Goal: Information Seeking & Learning: Learn about a topic

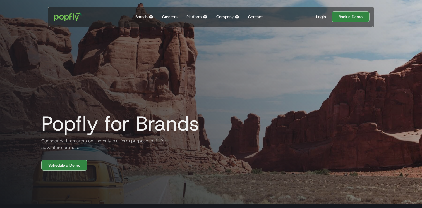
click at [228, 19] on div "Company" at bounding box center [224, 17] width 17 height 6
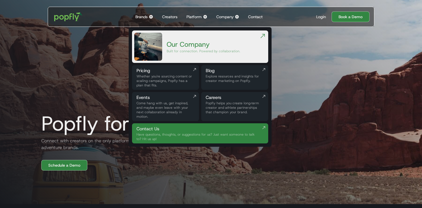
click at [212, 80] on div "Explore resources and insights for creator marketing on Popfly." at bounding box center [235, 78] width 58 height 9
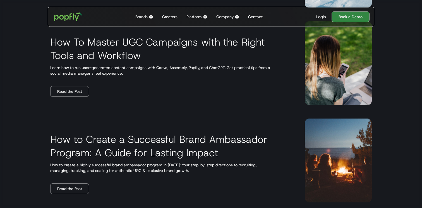
scroll to position [1037, 0]
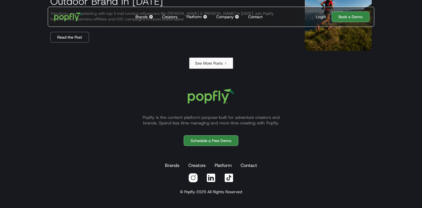
click at [212, 66] on link "See More Posts" at bounding box center [211, 63] width 44 height 11
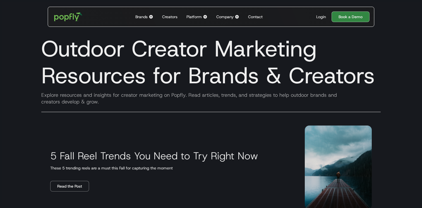
scroll to position [705, 0]
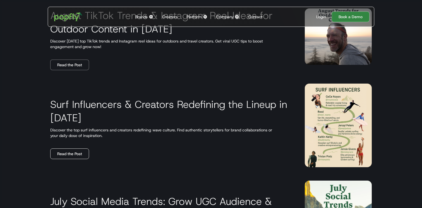
click at [68, 152] on link "Read the Post" at bounding box center [69, 153] width 39 height 11
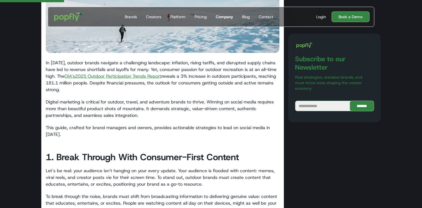
click at [218, 15] on div "Company" at bounding box center [224, 17] width 17 height 6
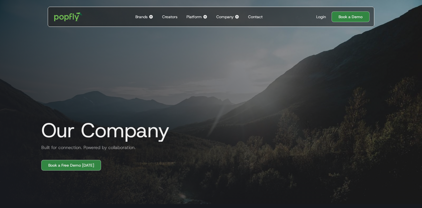
click at [235, 16] on img at bounding box center [237, 17] width 4 height 4
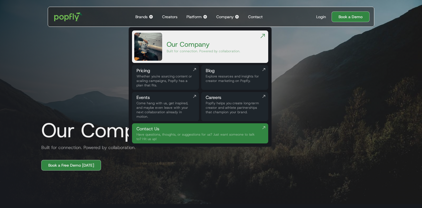
click at [222, 76] on div "Explore resources and insights for creator marketing on Popfly." at bounding box center [235, 78] width 58 height 9
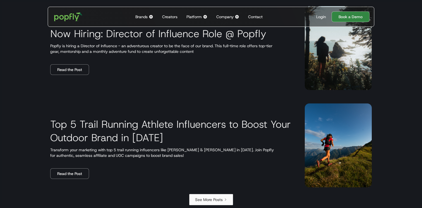
scroll to position [1037, 0]
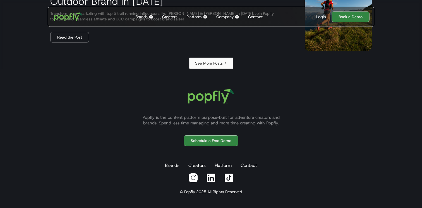
click at [204, 64] on div "See More Posts" at bounding box center [209, 63] width 28 height 6
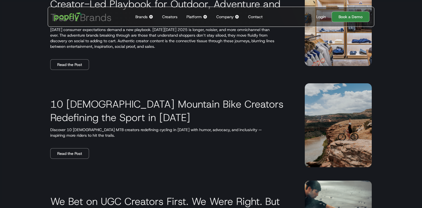
click at [70, 159] on div "10 Female Mountain Bike Creators Redefining the Sport in 2025 Discover 10 femal…" at bounding box center [211, 125] width 348 height 97
click at [65, 152] on link "Read the Post" at bounding box center [69, 153] width 39 height 11
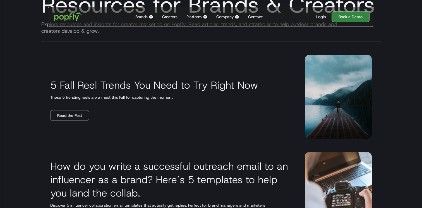
scroll to position [82, 0]
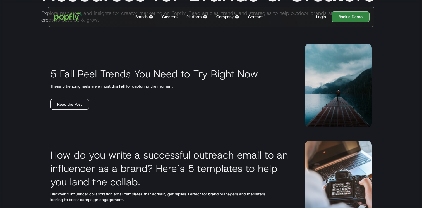
click at [62, 102] on link "Read the Post" at bounding box center [69, 104] width 39 height 11
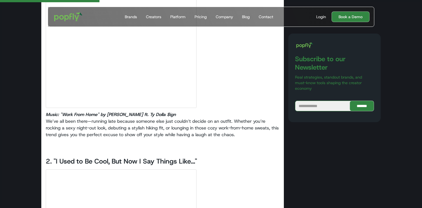
scroll to position [470, 0]
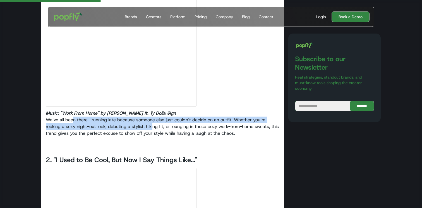
drag, startPoint x: 74, startPoint y: 120, endPoint x: 155, endPoint y: 130, distance: 81.8
click at [154, 129] on p "Music: "Work From Home" by Fifth Harmony ft. Ty Dolla $ign We’ve all been there…" at bounding box center [163, 123] width 234 height 27
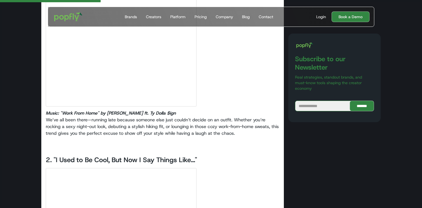
click at [155, 130] on p "Music: "Work From Home" by Fifth Harmony ft. Ty Dolla $ign We’ve all been there…" at bounding box center [163, 123] width 234 height 27
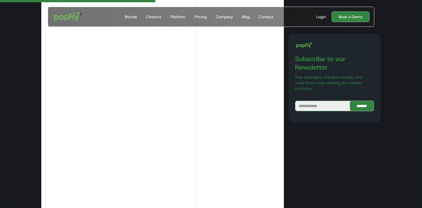
scroll to position [715, 0]
click at [233, 103] on div at bounding box center [163, 72] width 234 height 299
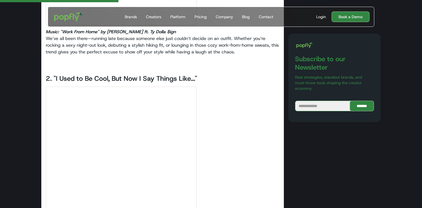
scroll to position [551, 0]
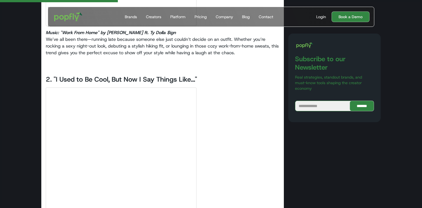
click at [123, 76] on h3 "‍ 2. "I Used to Be Cool, But Now I Say Things Like..."" at bounding box center [163, 74] width 234 height 19
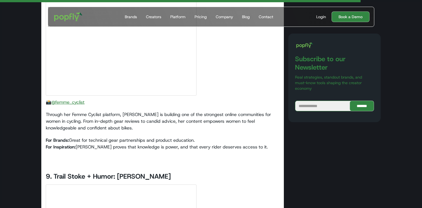
scroll to position [3718, 0]
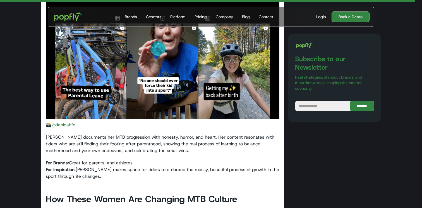
scroll to position [4411, 0]
click at [68, 121] on link "@danicafife" at bounding box center [63, 124] width 24 height 6
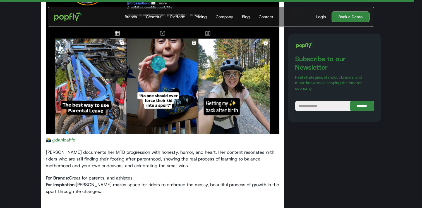
scroll to position [4396, 0]
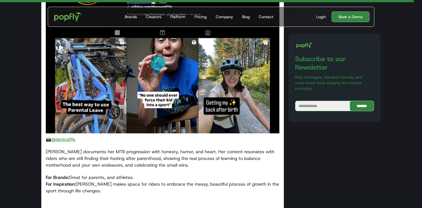
click at [59, 136] on link "@danicafife" at bounding box center [63, 139] width 24 height 6
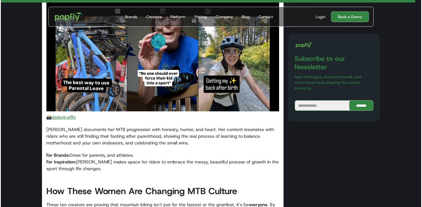
scroll to position [4421, 0]
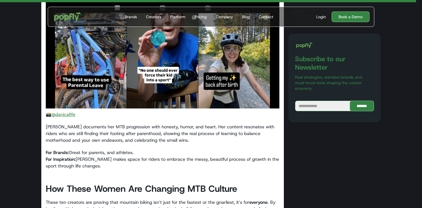
click at [70, 111] on p "📸 @danicafife" at bounding box center [163, 114] width 234 height 7
click at [70, 111] on link "@danicafife" at bounding box center [63, 114] width 24 height 6
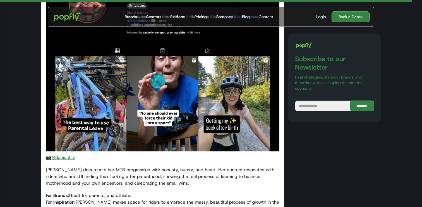
click at [93, 166] on p "Danica documents her MTB progression with honesty, humor, and heart. Her conten…" at bounding box center [163, 176] width 234 height 20
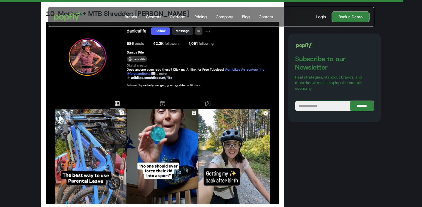
scroll to position [4331, 0]
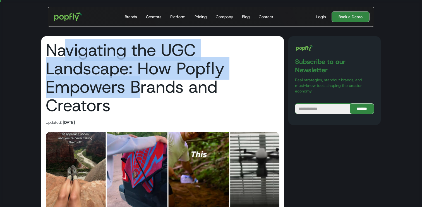
drag, startPoint x: 69, startPoint y: 56, endPoint x: 146, endPoint y: 95, distance: 86.2
click at [146, 95] on h1 "Navigating the UGC Landscape: How Popfly Empowers Brands and Creators" at bounding box center [163, 78] width 234 height 74
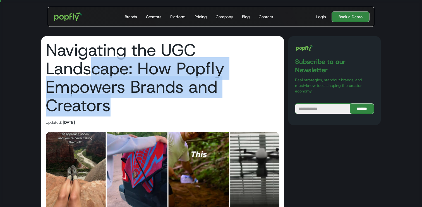
drag, startPoint x: 93, startPoint y: 61, endPoint x: 153, endPoint y: 107, distance: 75.3
click at [153, 106] on h1 "Navigating the UGC Landscape: How Popfly Empowers Brands and Creators" at bounding box center [163, 78] width 234 height 74
click at [153, 107] on h1 "Navigating the UGC Landscape: How Popfly Empowers Brands and Creators" at bounding box center [163, 78] width 234 height 74
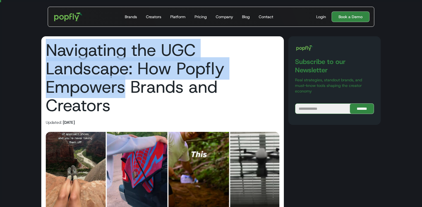
drag, startPoint x: 71, startPoint y: 32, endPoint x: 126, endPoint y: 96, distance: 85.1
click at [126, 96] on h1 "Navigating the UGC Landscape: How Popfly Empowers Brands and Creators" at bounding box center [163, 78] width 234 height 74
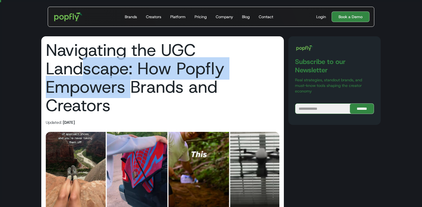
drag, startPoint x: 88, startPoint y: 66, endPoint x: 136, endPoint y: 99, distance: 58.7
click at [136, 99] on h1 "Navigating the UGC Landscape: How Popfly Empowers Brands and Creators" at bounding box center [163, 78] width 234 height 74
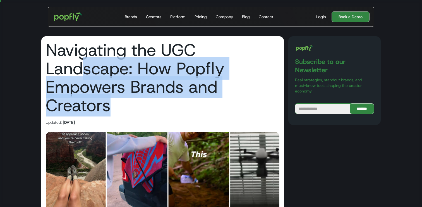
click at [136, 99] on h1 "Navigating the UGC Landscape: How Popfly Empowers Brands and Creators" at bounding box center [163, 78] width 234 height 74
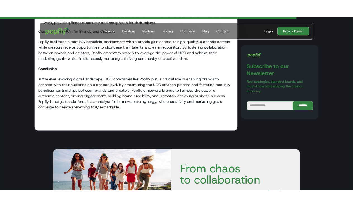
scroll to position [560, 0]
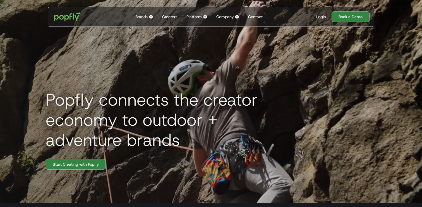
click at [195, 16] on div "Platform" at bounding box center [194, 17] width 15 height 6
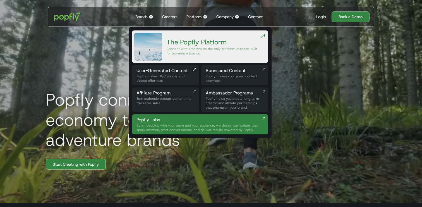
click at [161, 74] on div "User-Generated Content" at bounding box center [166, 70] width 58 height 7
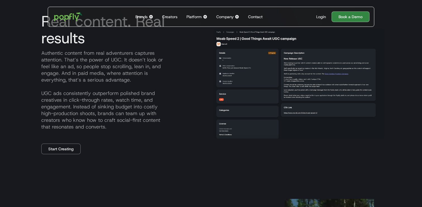
scroll to position [261, 0]
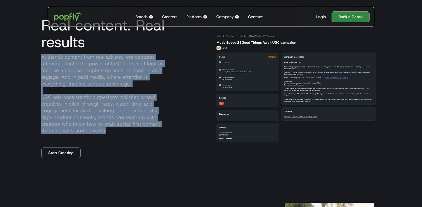
drag, startPoint x: 40, startPoint y: 59, endPoint x: 118, endPoint y: 130, distance: 105.9
click at [118, 130] on p "Authentic content from real adventurers captures attention. That’s the power of…" at bounding box center [123, 94] width 172 height 80
copy p "Authentic content from real adventurers captures attention. That’s the power of…"
click at [175, 63] on p "Authentic content from real adventurers captures attention. That’s the power of…" at bounding box center [123, 94] width 172 height 80
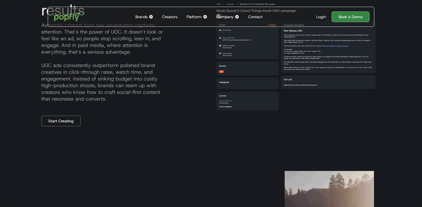
scroll to position [282, 0]
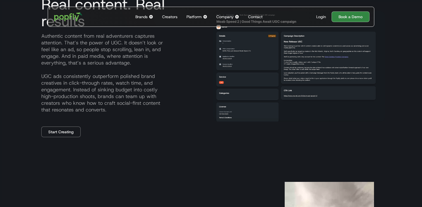
click at [80, 86] on p "Authentic content from real adventurers captures attention. That’s the power of…" at bounding box center [123, 73] width 172 height 80
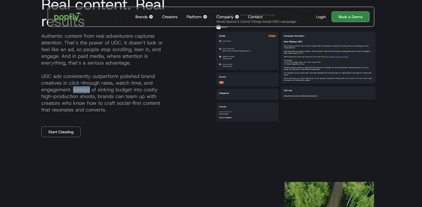
click at [80, 86] on p "Authentic content from real adventurers captures attention. That’s the power of…" at bounding box center [123, 73] width 172 height 80
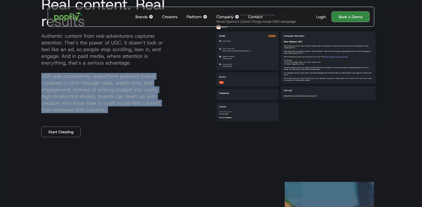
click at [80, 86] on p "Authentic content from real adventurers captures attention. That’s the power of…" at bounding box center [123, 73] width 172 height 80
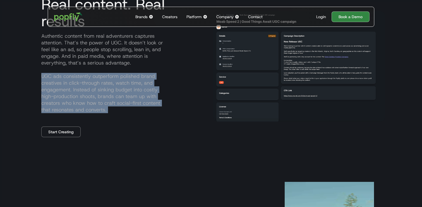
copy p "UGC ads consistently outperform polished brand creatives in click-through rates…"
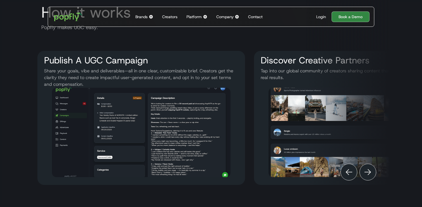
scroll to position [0, 11]
drag, startPoint x: 183, startPoint y: 126, endPoint x: 298, endPoint y: 1, distance: 169.5
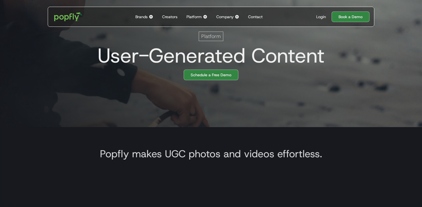
scroll to position [0, 0]
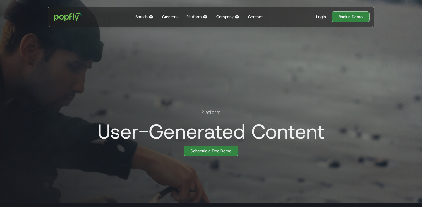
click at [214, 122] on h1 "User-Generated Content" at bounding box center [208, 131] width 231 height 22
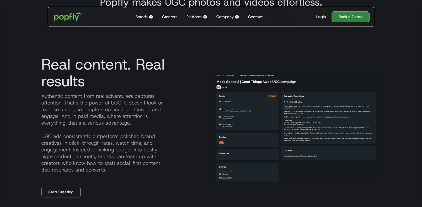
scroll to position [229, 0]
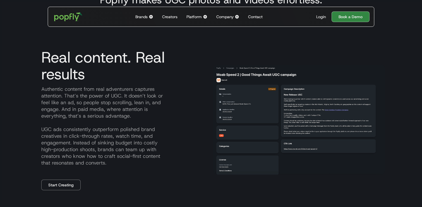
click at [162, 81] on h3 "Real content. Real results" at bounding box center [123, 66] width 172 height 34
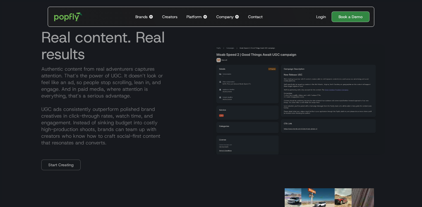
scroll to position [277, 0]
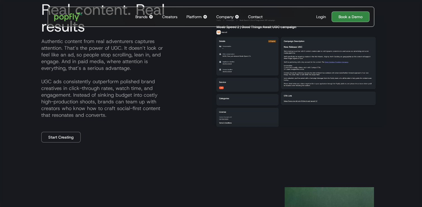
click at [199, 104] on p "Authentic content from real adventurers captures attention. That’s the power of…" at bounding box center [123, 78] width 172 height 80
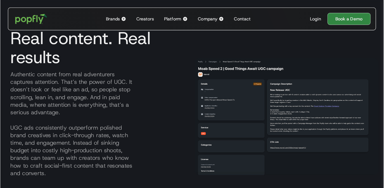
scroll to position [0, 11]
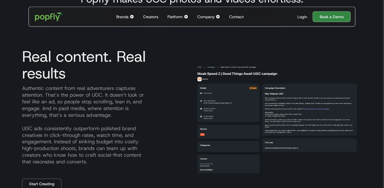
click at [107, 57] on h3 "Real content. Real results" at bounding box center [104, 65] width 172 height 34
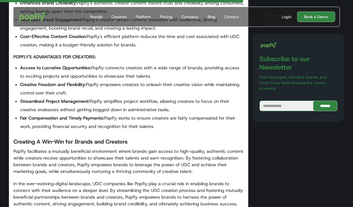
scroll to position [467, 0]
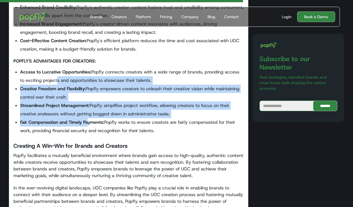
drag, startPoint x: 50, startPoint y: 77, endPoint x: 91, endPoint y: 126, distance: 63.6
click at [91, 126] on ul "Access to Lucrative Opportunities: Popfly connects creators with a wide range o…" at bounding box center [128, 101] width 230 height 67
click at [91, 126] on li "Fair Compensation and Timely Payments: Popfly works to ensure creators are fair…" at bounding box center [132, 126] width 224 height 17
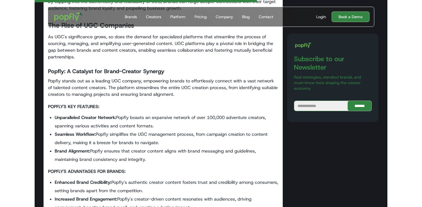
scroll to position [0, 0]
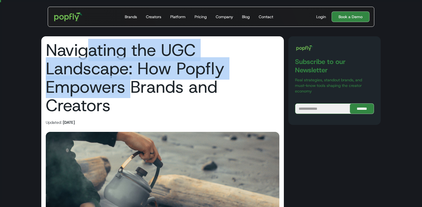
drag, startPoint x: 93, startPoint y: 59, endPoint x: 130, endPoint y: 93, distance: 50.2
click at [130, 93] on h1 "Navigating the UGC Landscape: How Popfly Empowers Brands and Creators" at bounding box center [163, 78] width 234 height 74
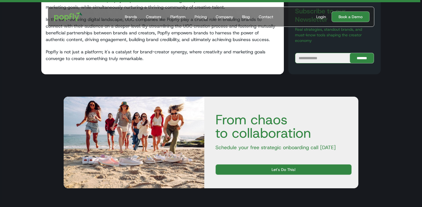
scroll to position [901, 0]
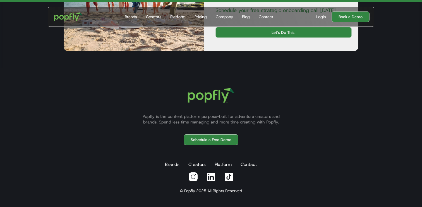
click at [128, 71] on div "Popfly is the content platform purpose-built for adventure creators and brands.…" at bounding box center [211, 137] width 422 height 139
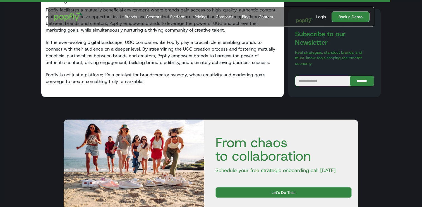
scroll to position [563, 0]
